Goal: Information Seeking & Learning: Learn about a topic

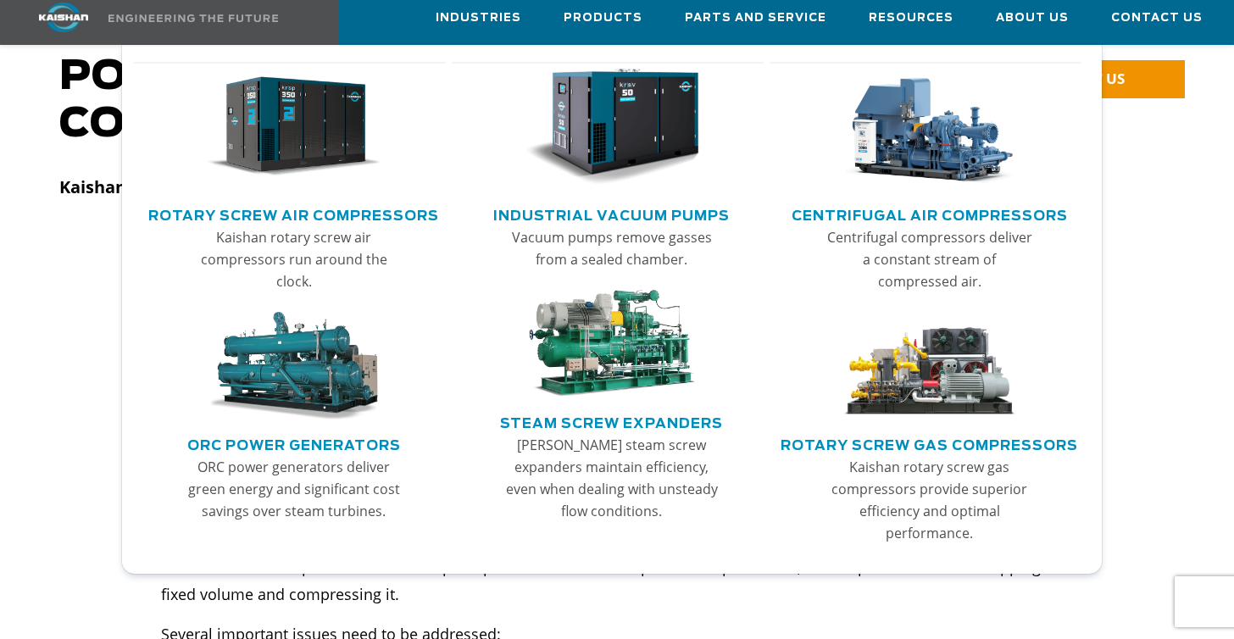
scroll to position [166, 0]
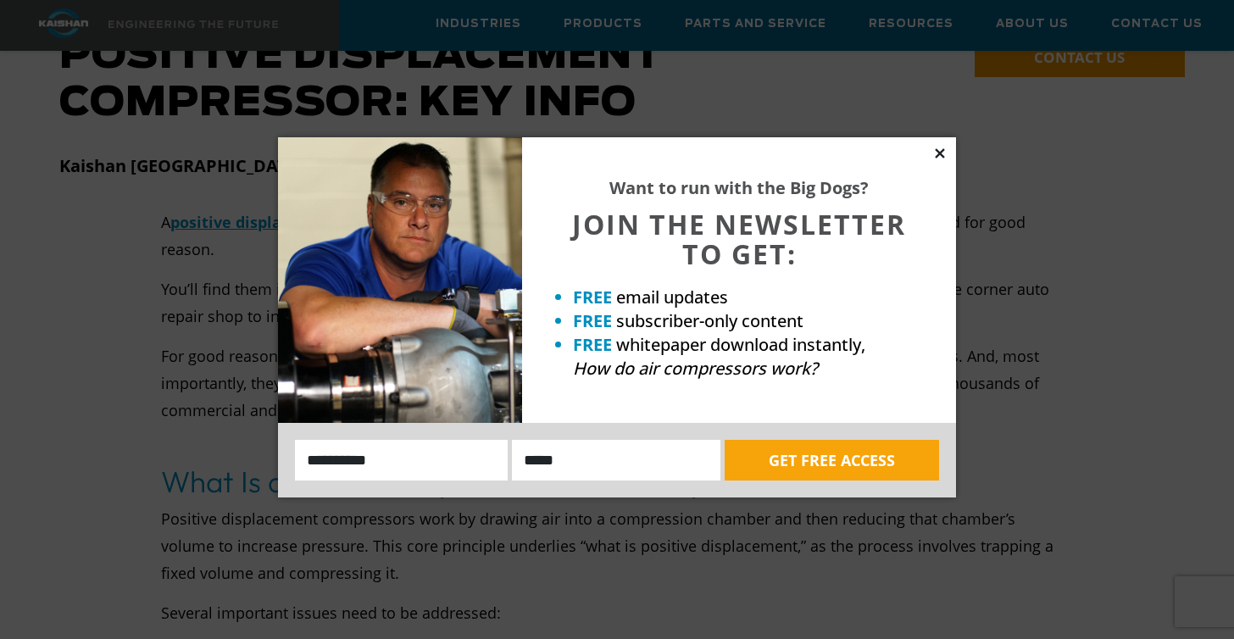
click at [938, 156] on icon at bounding box center [939, 153] width 15 height 15
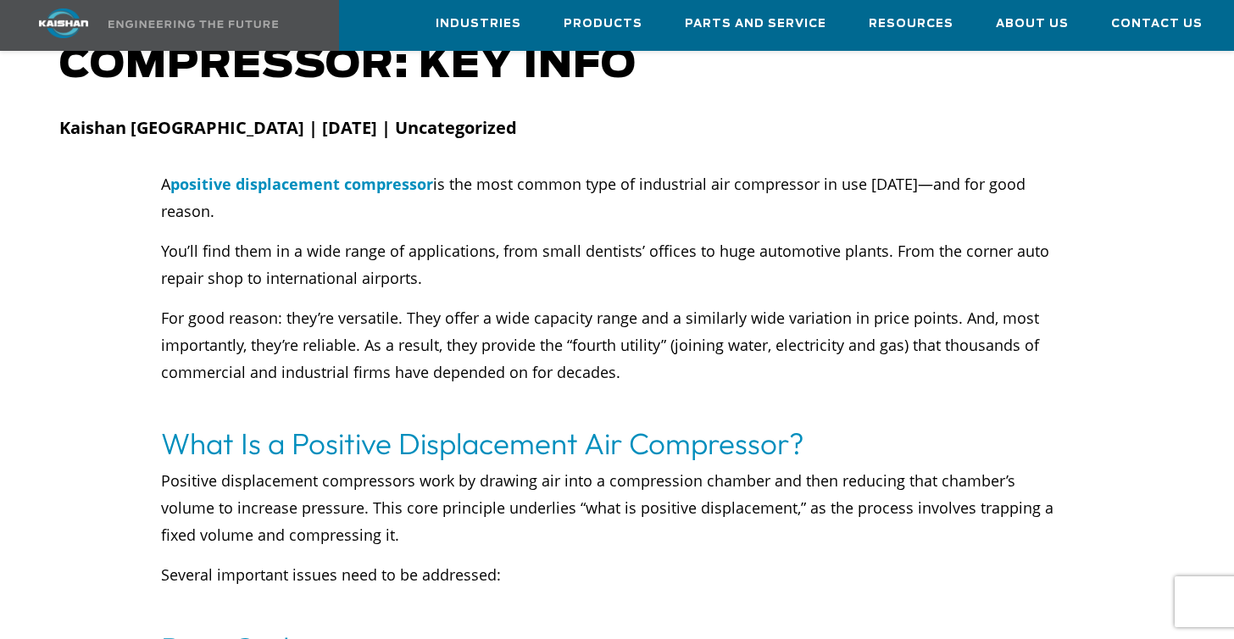
scroll to position [205, 0]
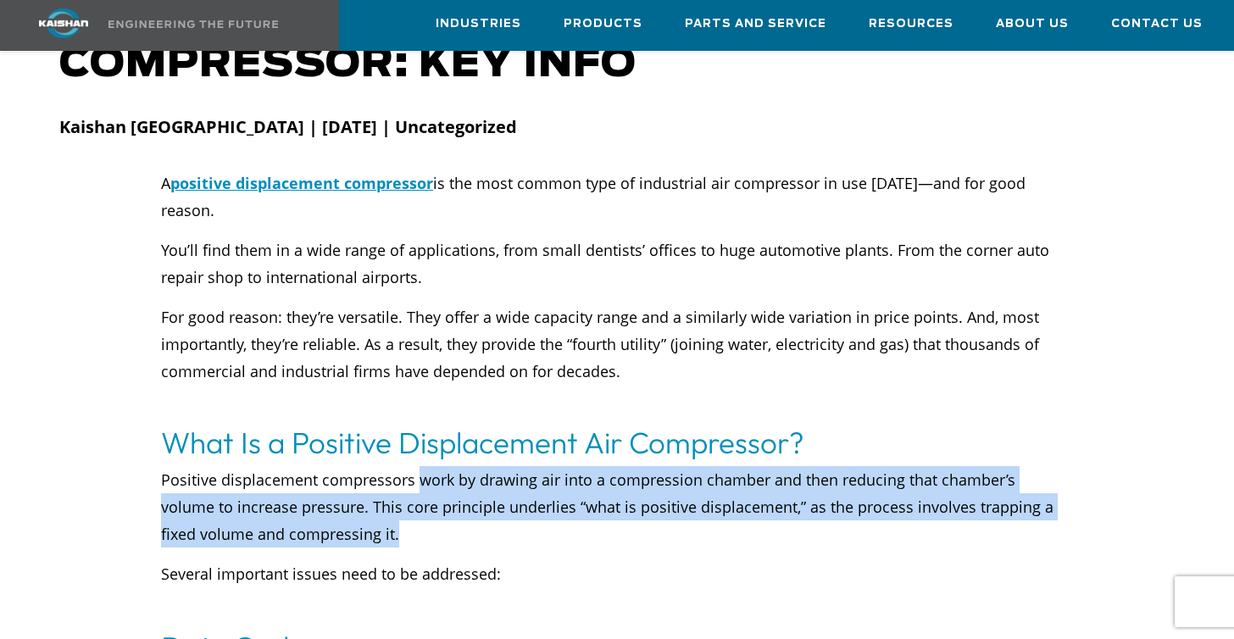
drag, startPoint x: 414, startPoint y: 446, endPoint x: 442, endPoint y: 511, distance: 71.0
click at [442, 511] on p "Positive displacement compressors work by drawing air into a compression chambe…" at bounding box center [617, 506] width 912 height 81
copy p "work by drawing air into a compression chamber and then reducing that chamber’s…"
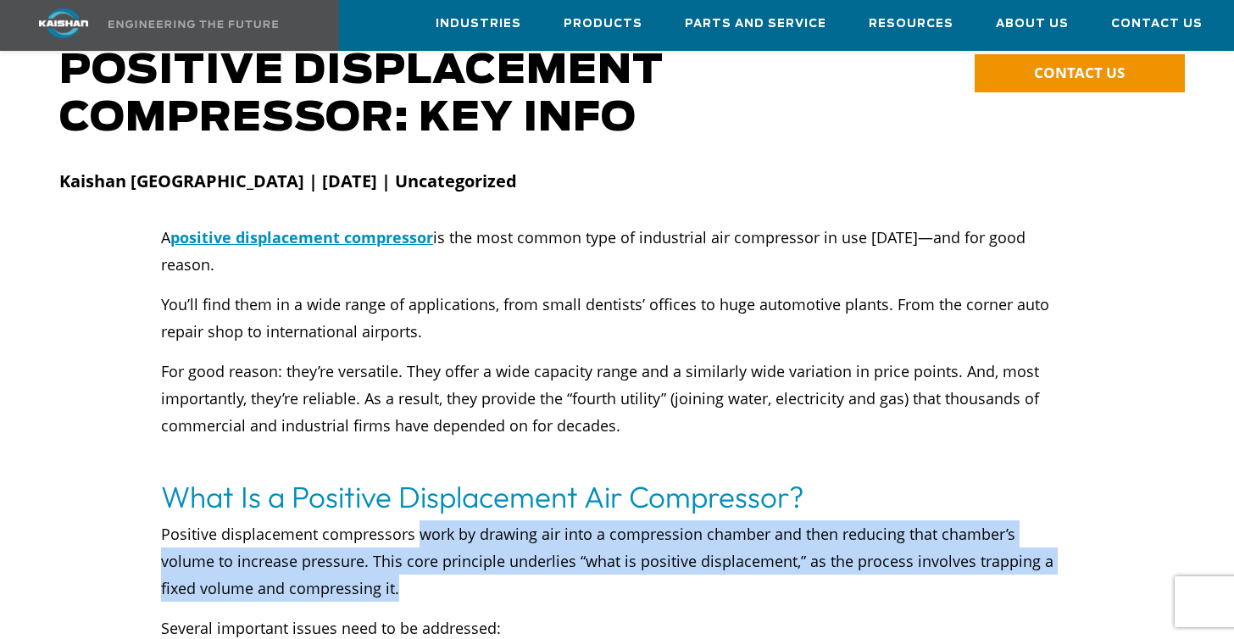
scroll to position [142, 0]
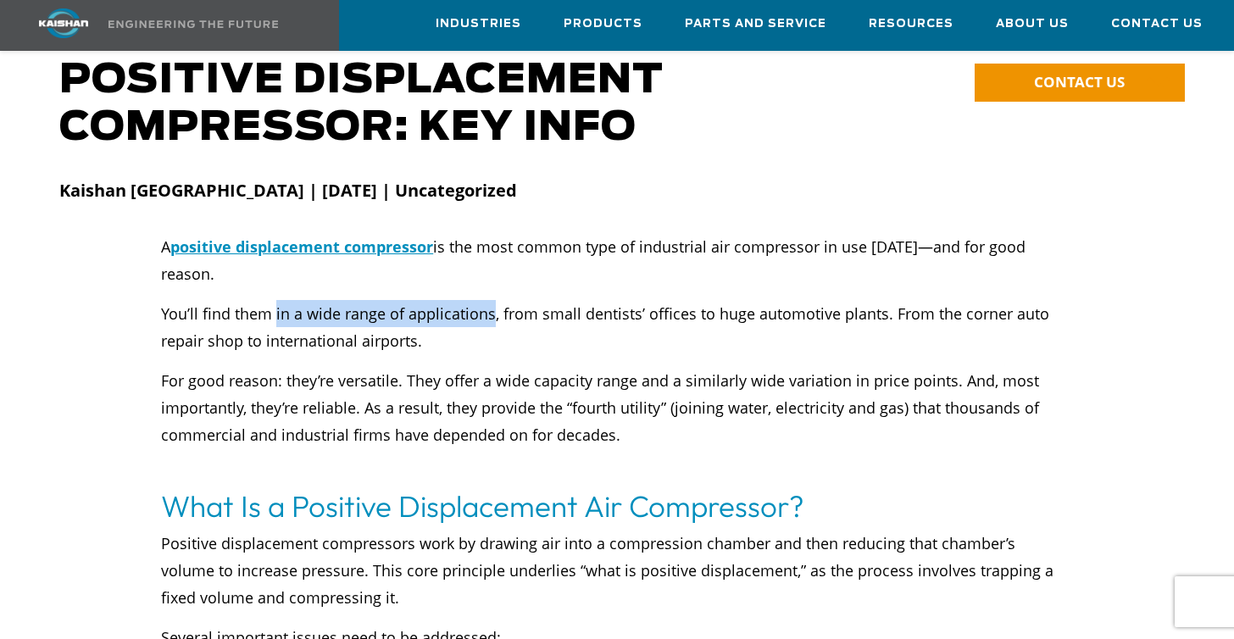
drag, startPoint x: 491, startPoint y: 289, endPoint x: 275, endPoint y: 285, distance: 217.0
click at [275, 300] on p "You’ll find them in a wide range of applications, from small dentists’ offices …" at bounding box center [617, 327] width 912 height 54
copy p "in a wide range of applications"
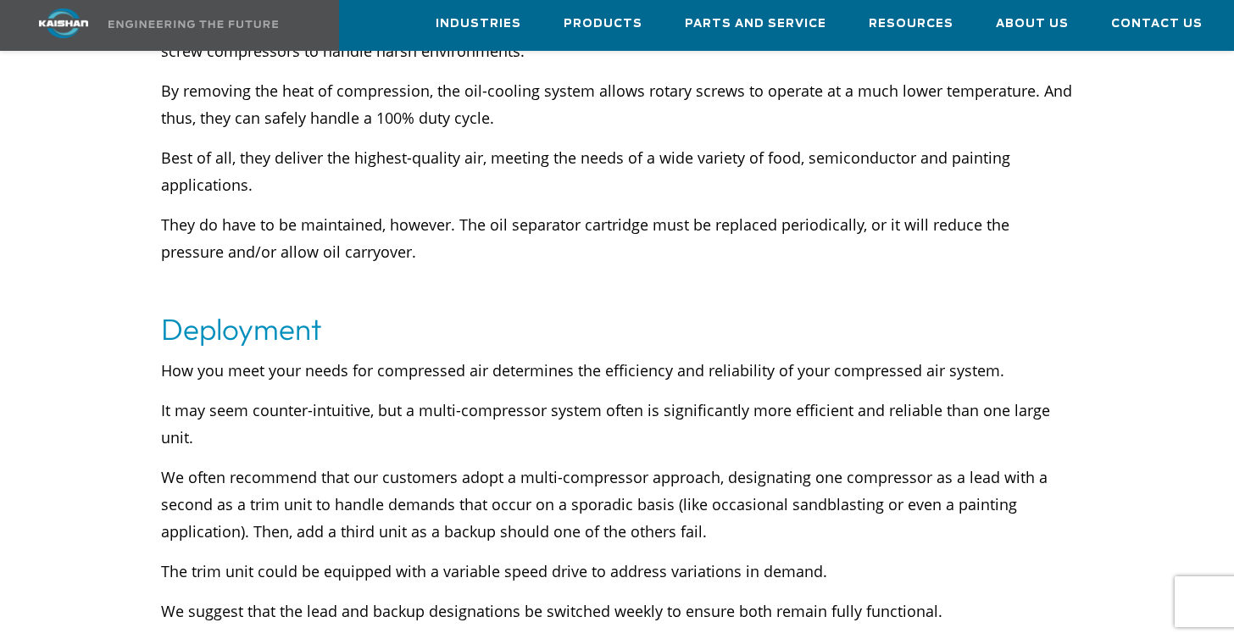
scroll to position [5172, 0]
